Goal: Task Accomplishment & Management: Manage account settings

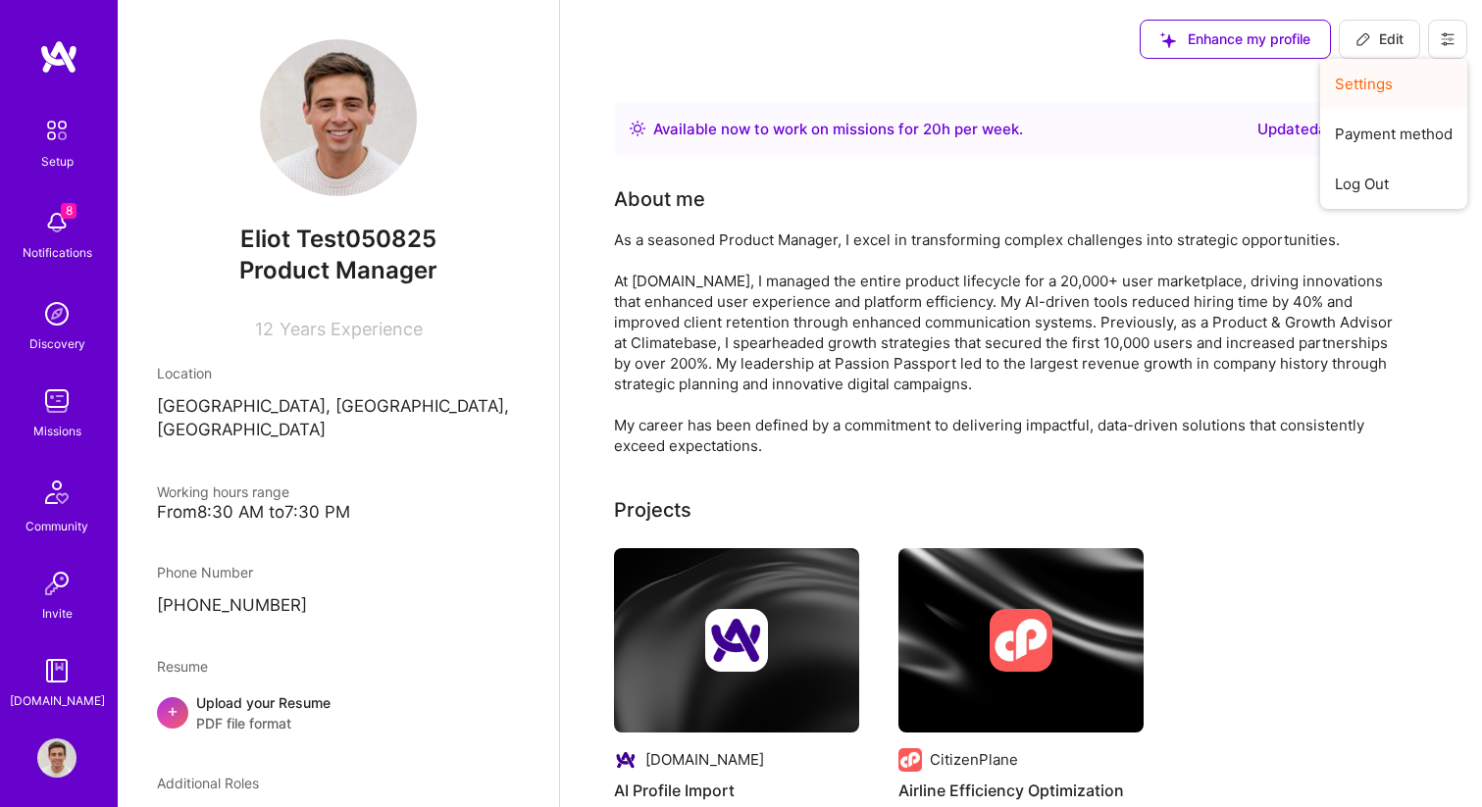
click at [1405, 83] on button "Settings" at bounding box center [1394, 84] width 147 height 50
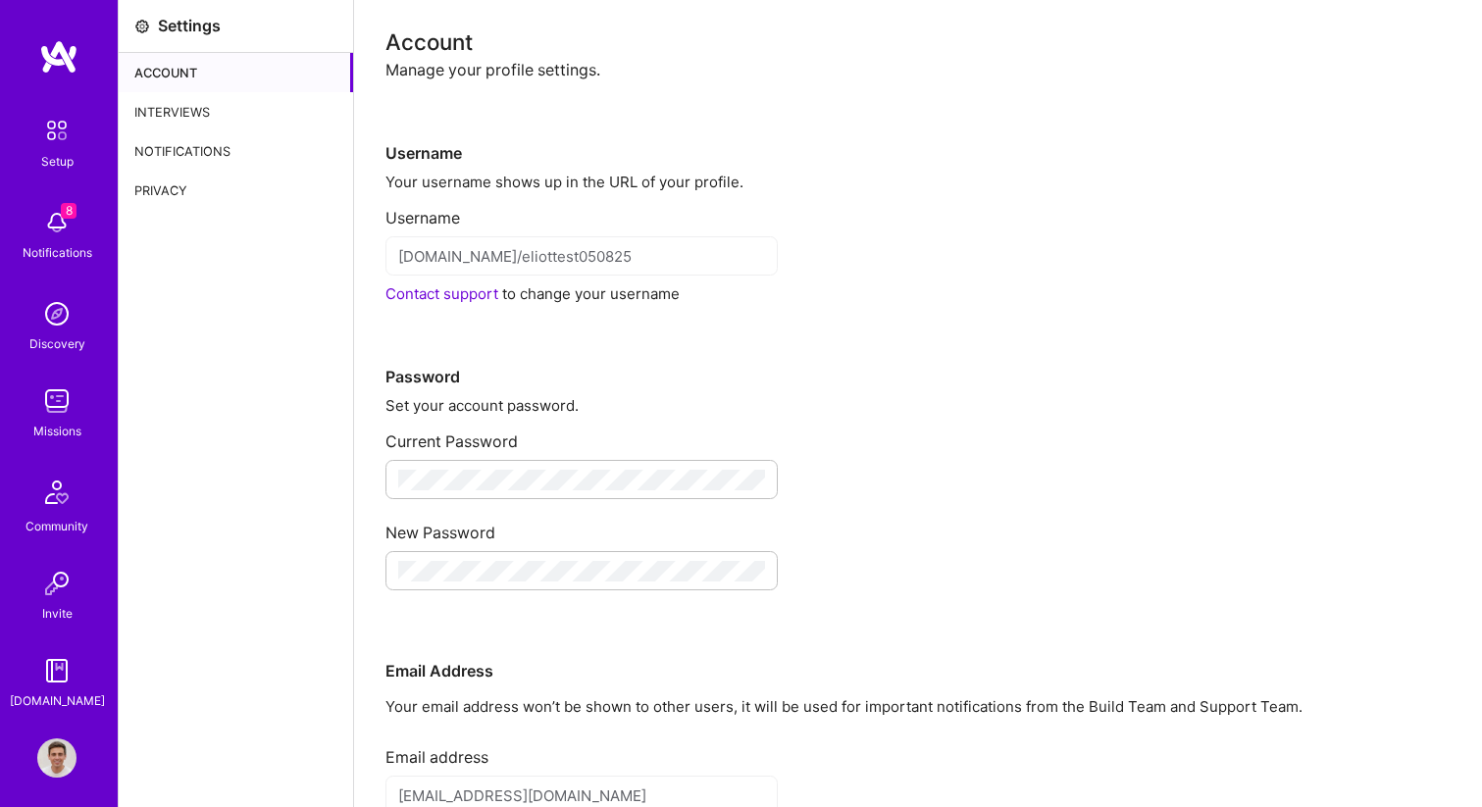
click at [209, 107] on div "Interviews" at bounding box center [236, 111] width 234 height 39
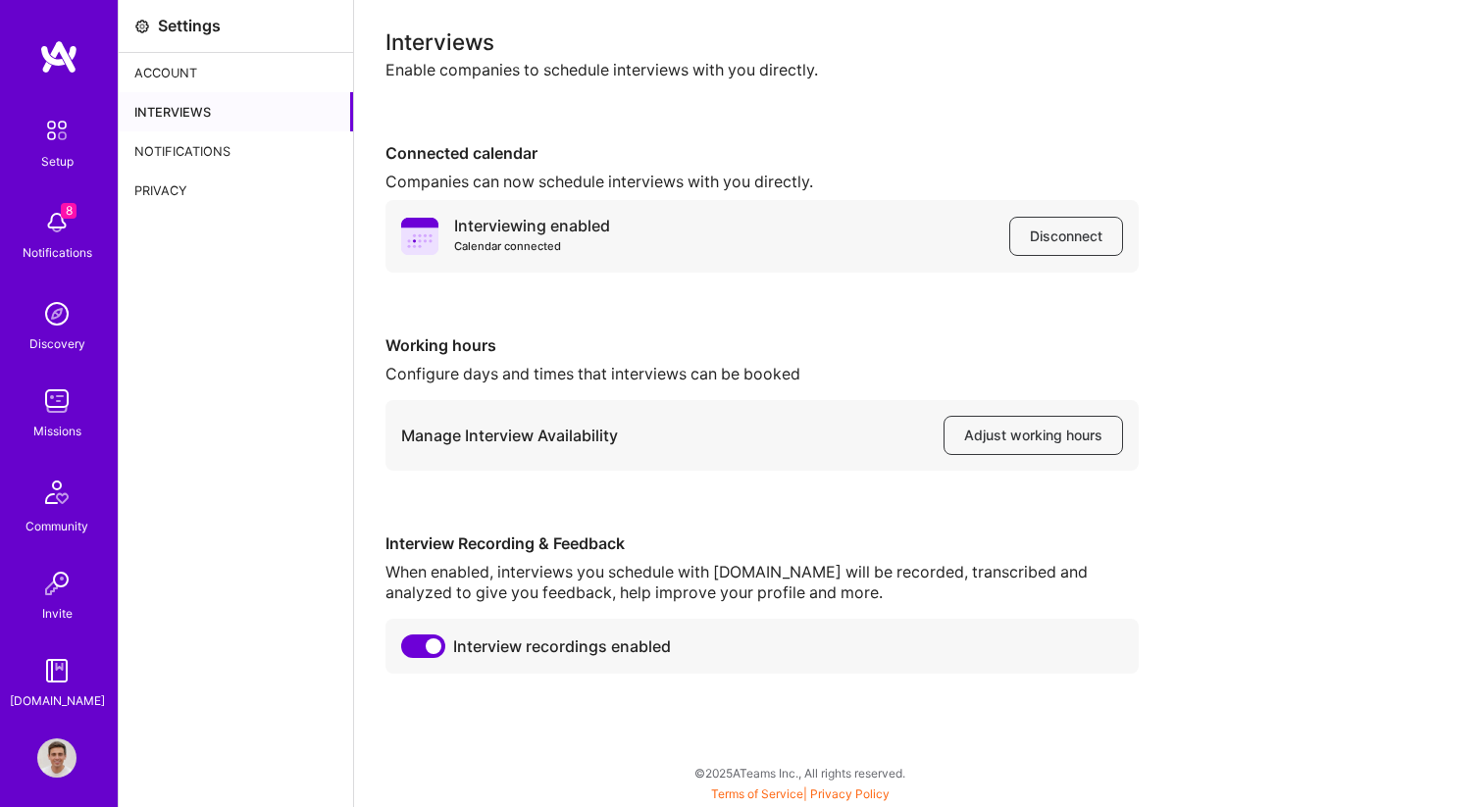
click at [997, 461] on div "Manage Interview Availability Adjust working hours" at bounding box center [762, 435] width 753 height 71
click at [985, 431] on span "Adjust working hours" at bounding box center [1033, 436] width 138 height 20
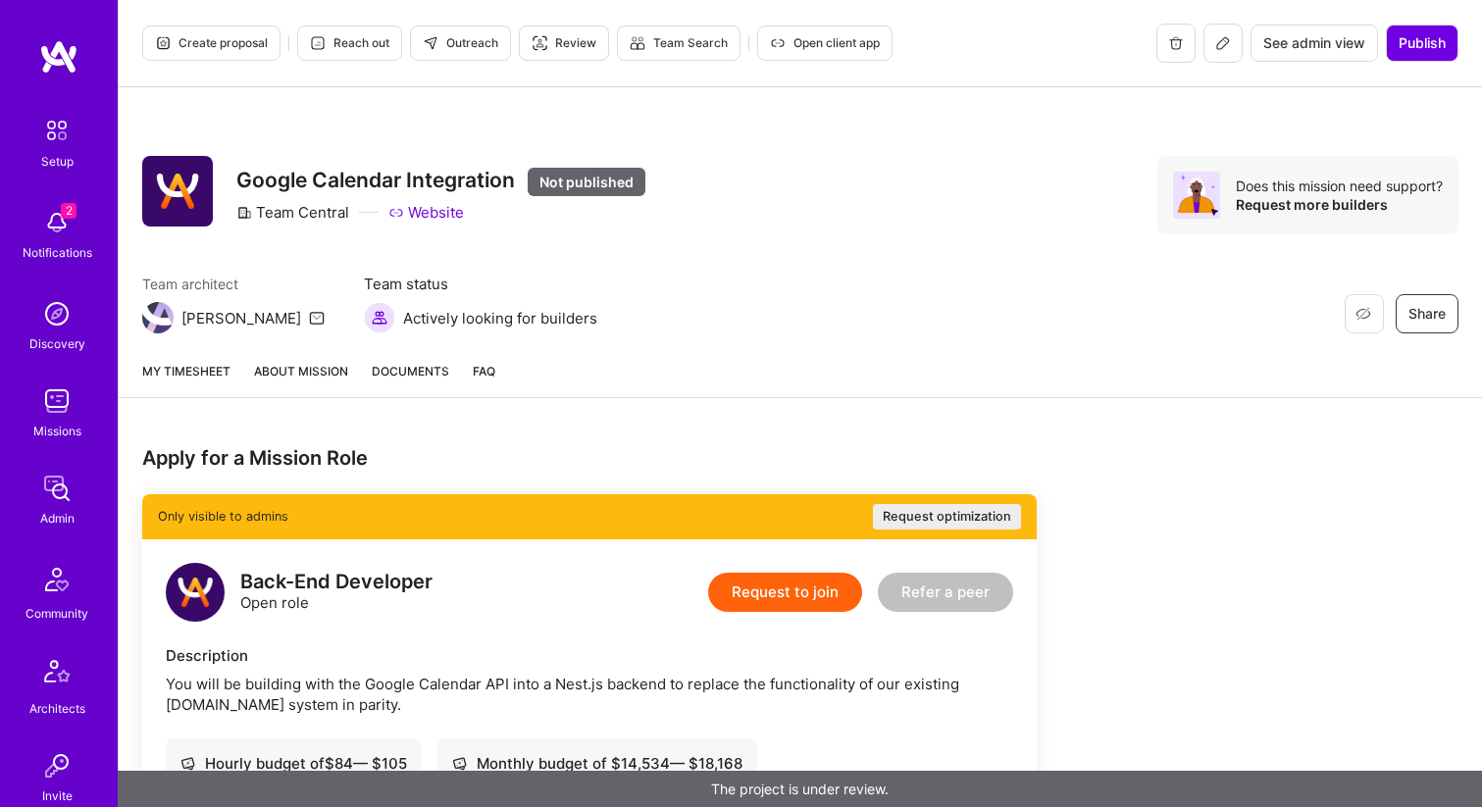
scroll to position [539, 0]
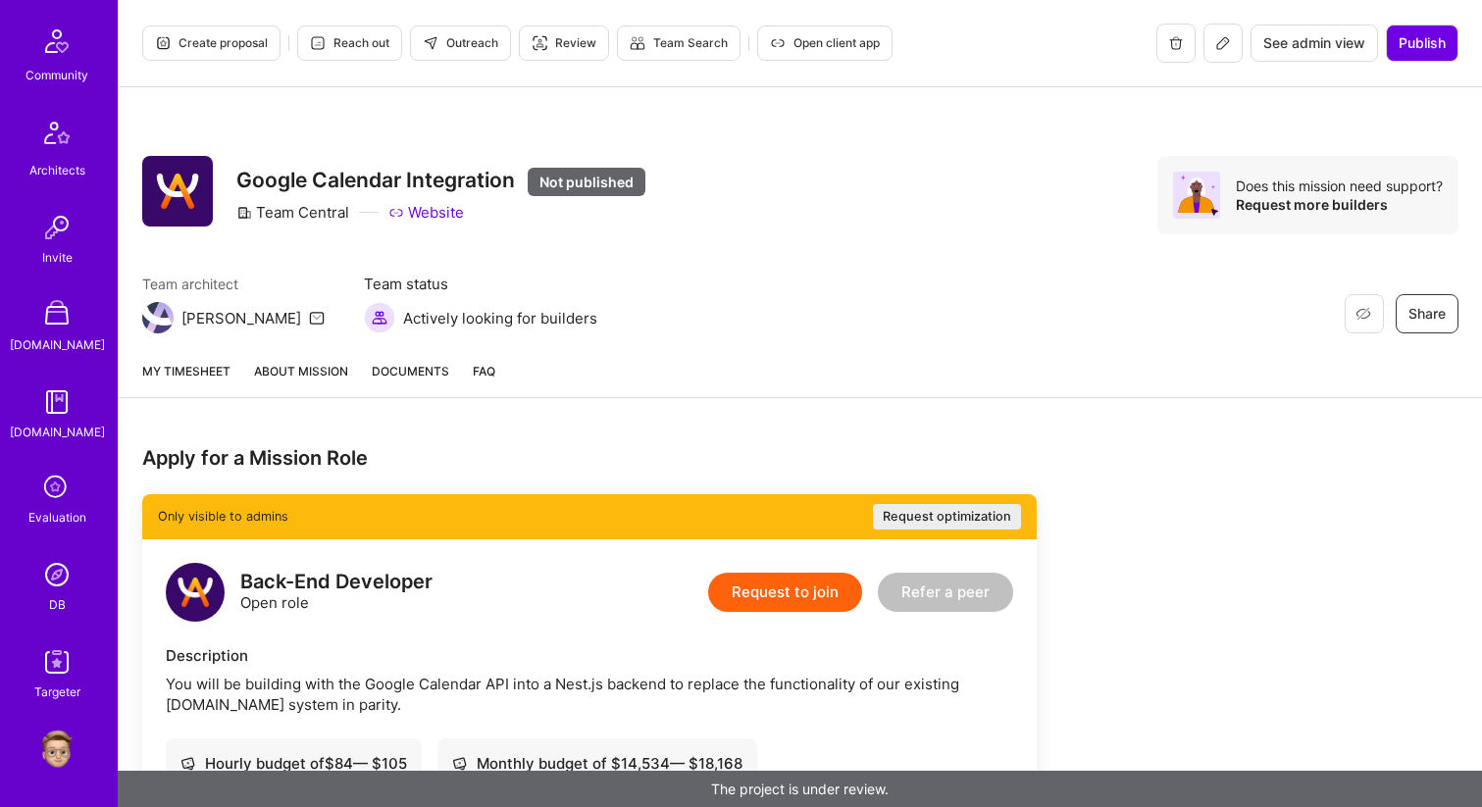
click at [59, 749] on img at bounding box center [56, 749] width 39 height 39
